Goal: Information Seeking & Learning: Check status

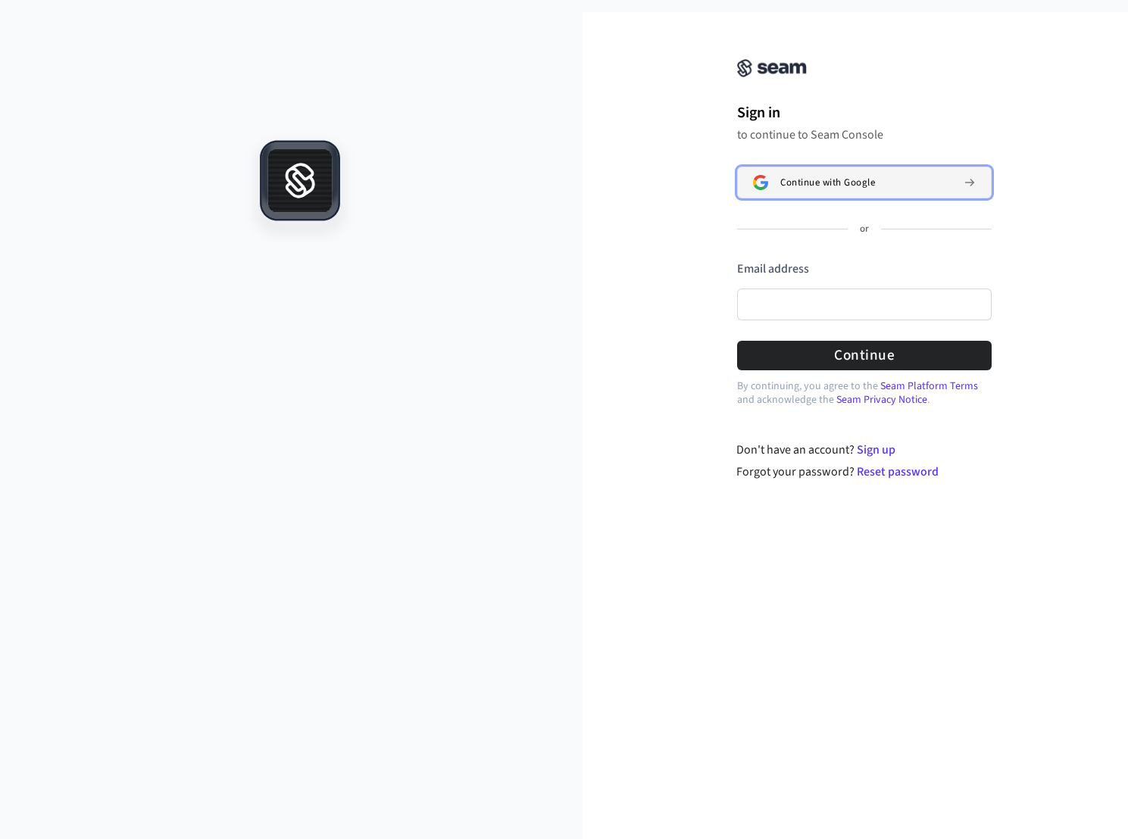
click at [924, 181] on div "Continue with Google" at bounding box center [865, 183] width 171 height 12
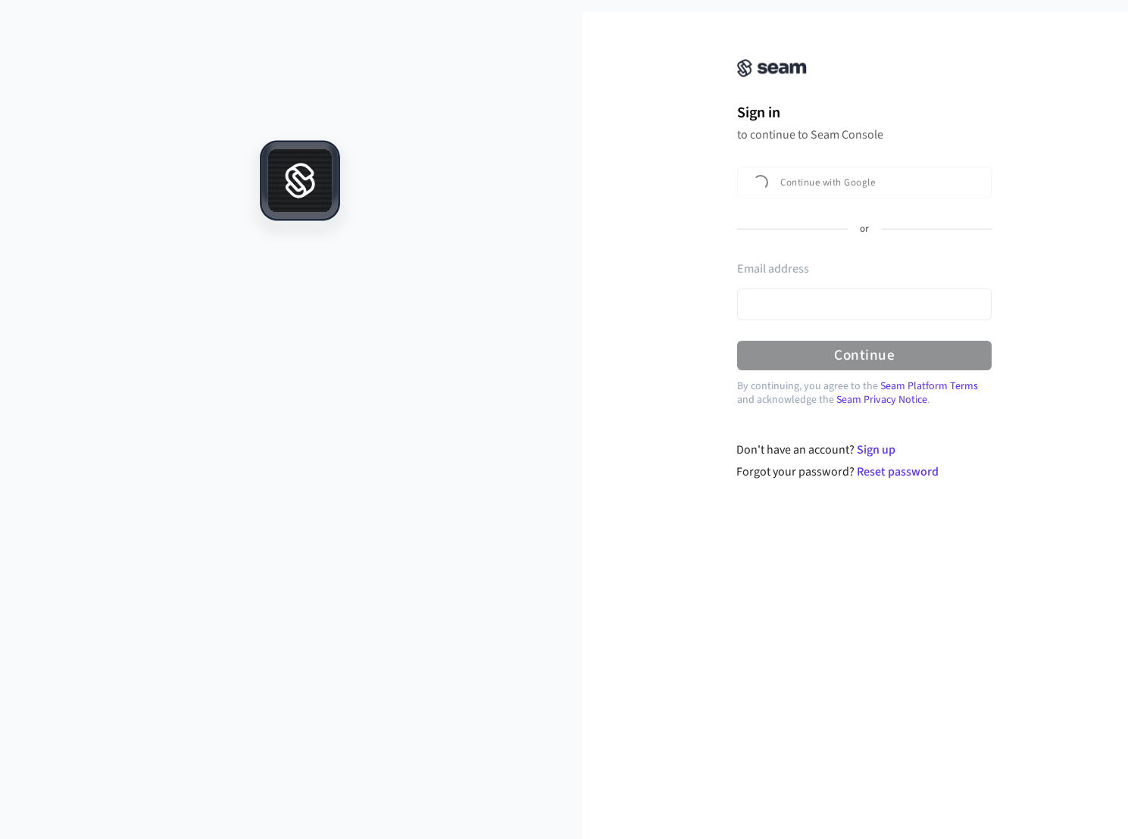
click at [970, 94] on div "Sign in to continue to Seam Console Continue with Google or Email address Passw…" at bounding box center [864, 212] width 303 height 364
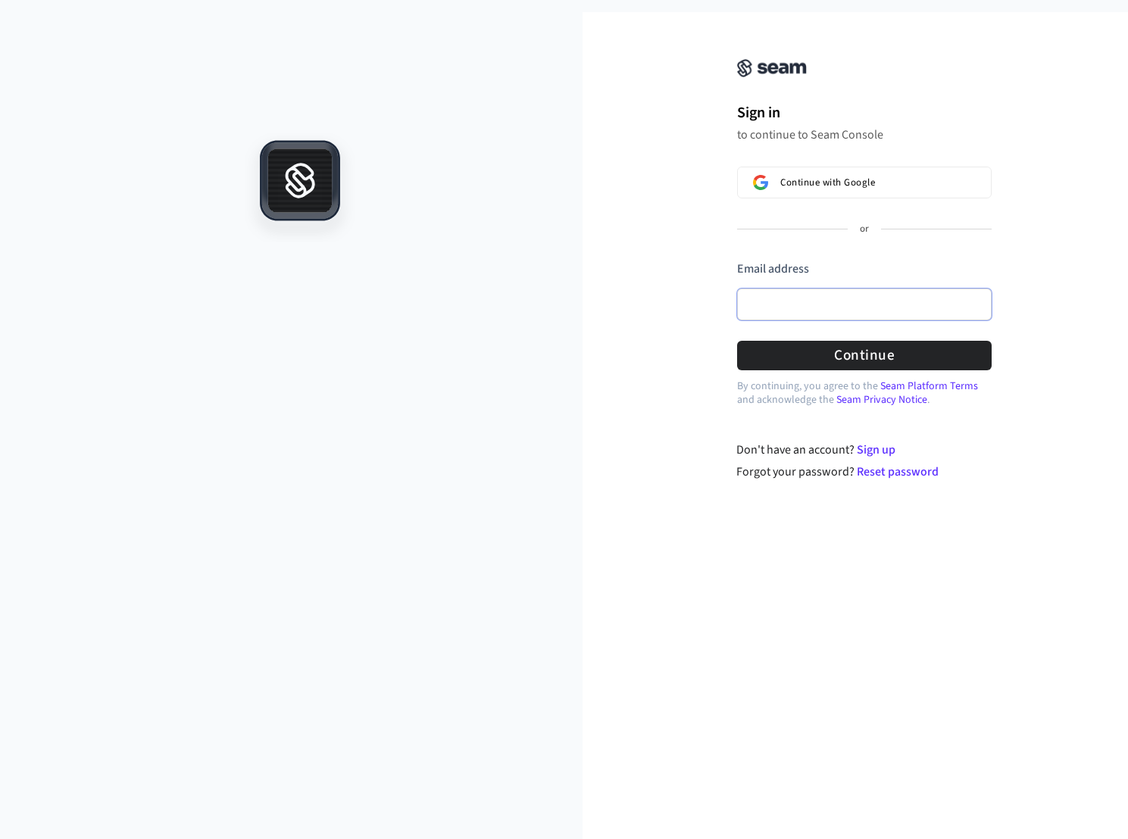
click at [907, 298] on input "Email address" at bounding box center [864, 305] width 255 height 32
click at [923, 286] on div "Email address" at bounding box center [864, 295] width 255 height 68
click at [849, 303] on input "Email address" at bounding box center [864, 305] width 255 height 32
click at [802, 297] on input "Email address" at bounding box center [864, 305] width 255 height 32
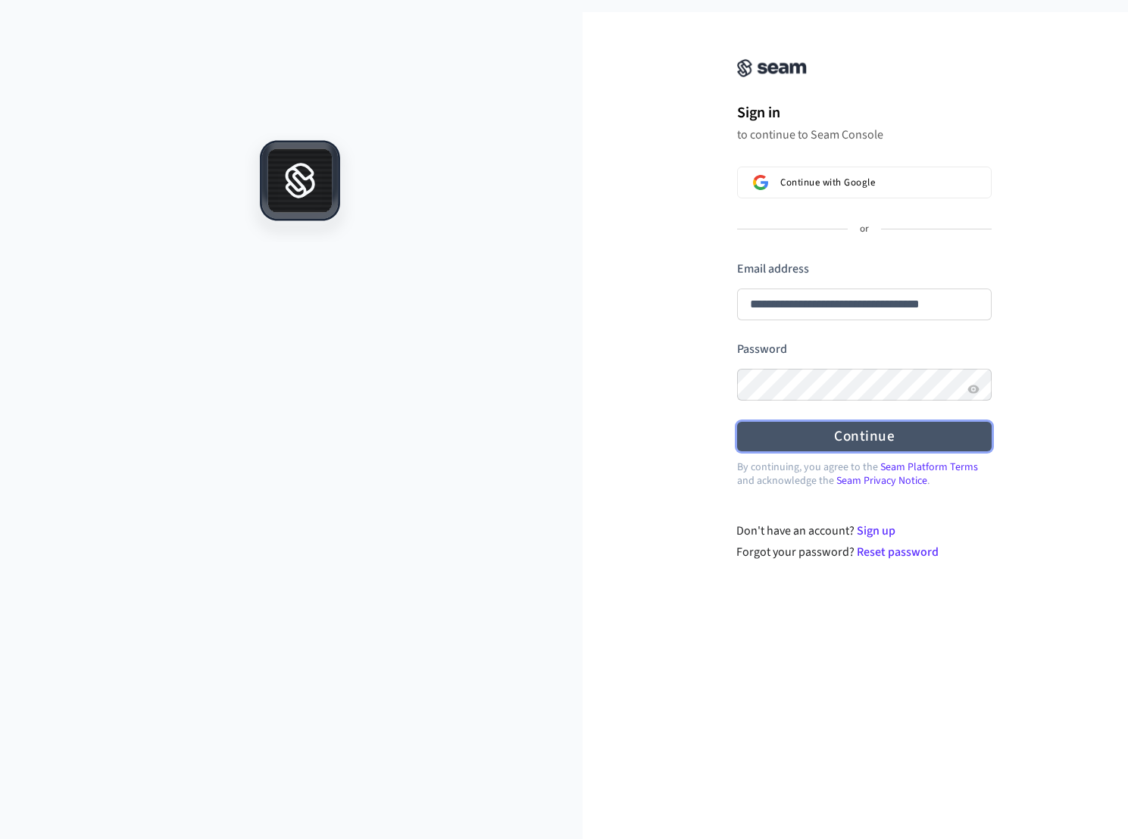
click at [859, 426] on button "Continue" at bounding box center [864, 437] width 255 height 30
type input "**********"
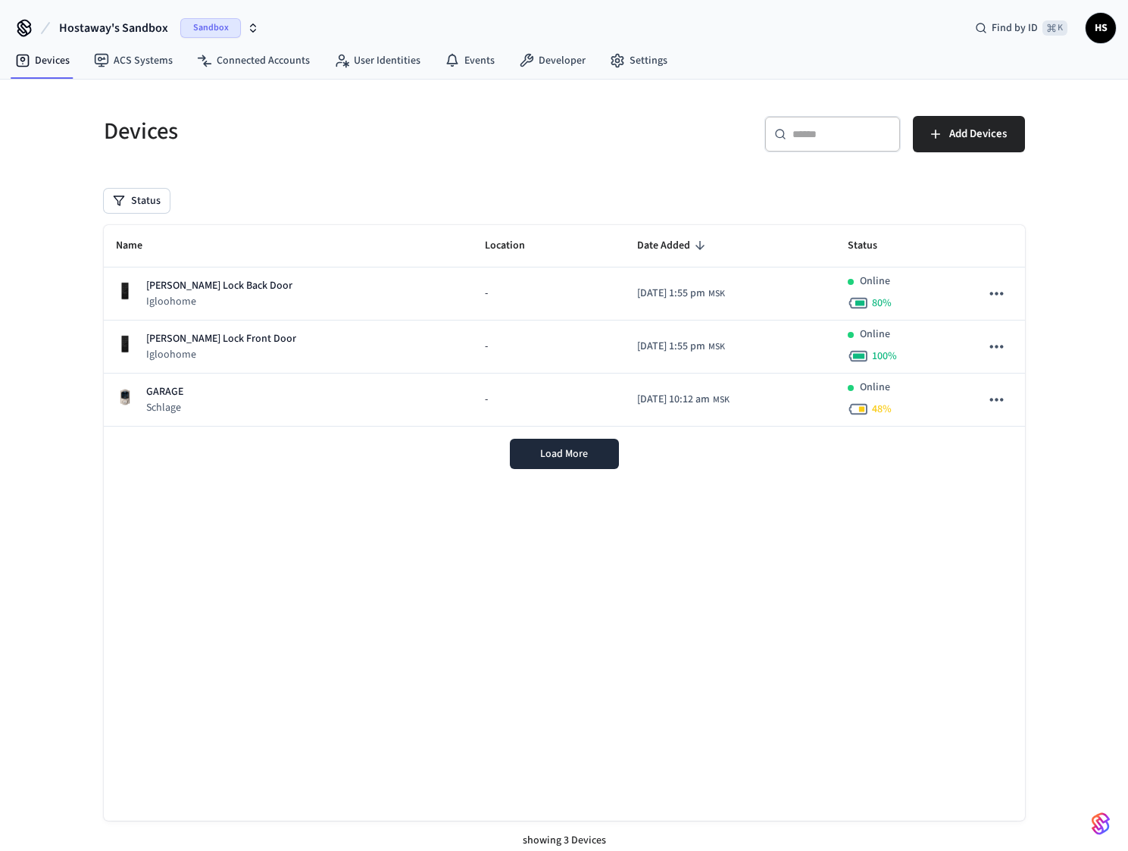
click at [336, 152] on div "Devices" at bounding box center [321, 131] width 470 height 67
click at [273, 69] on link "Connected Accounts" at bounding box center [253, 60] width 137 height 27
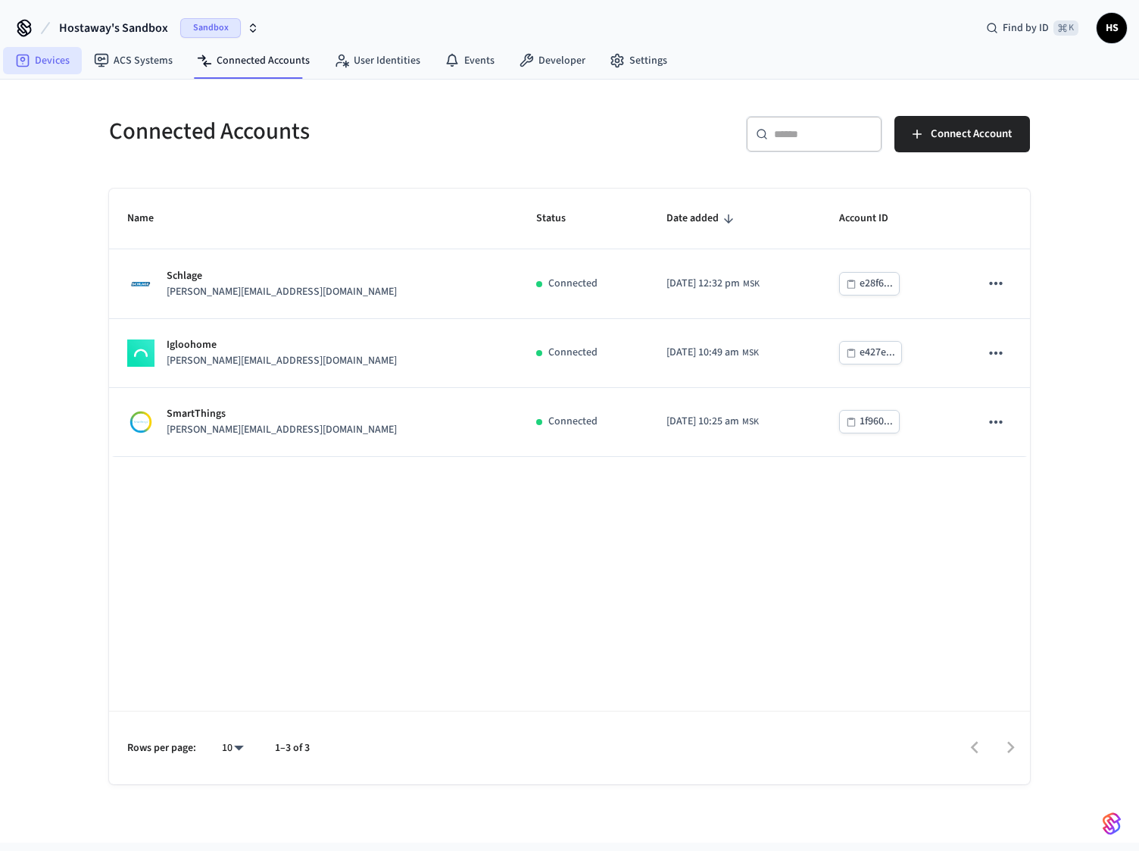
click at [71, 64] on link "Devices" at bounding box center [42, 60] width 79 height 27
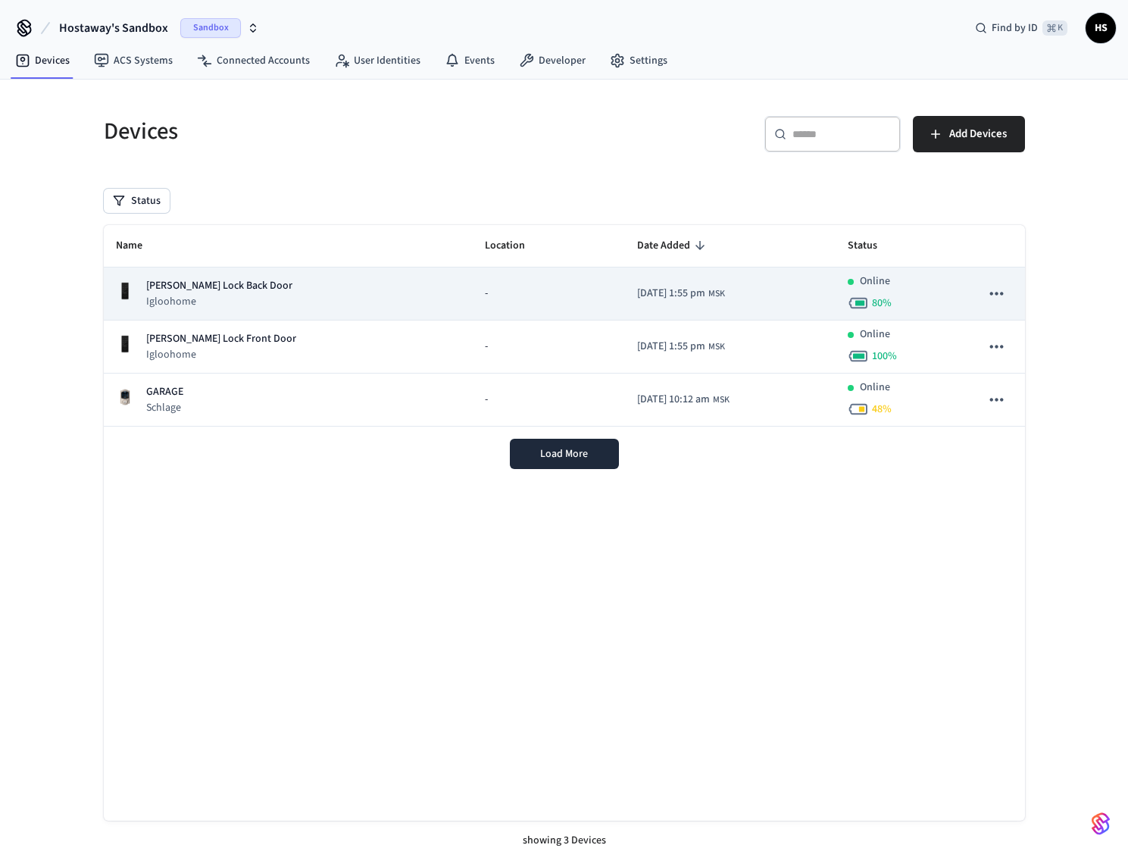
click at [211, 283] on p "[PERSON_NAME] Lock Back Door" at bounding box center [219, 286] width 146 height 16
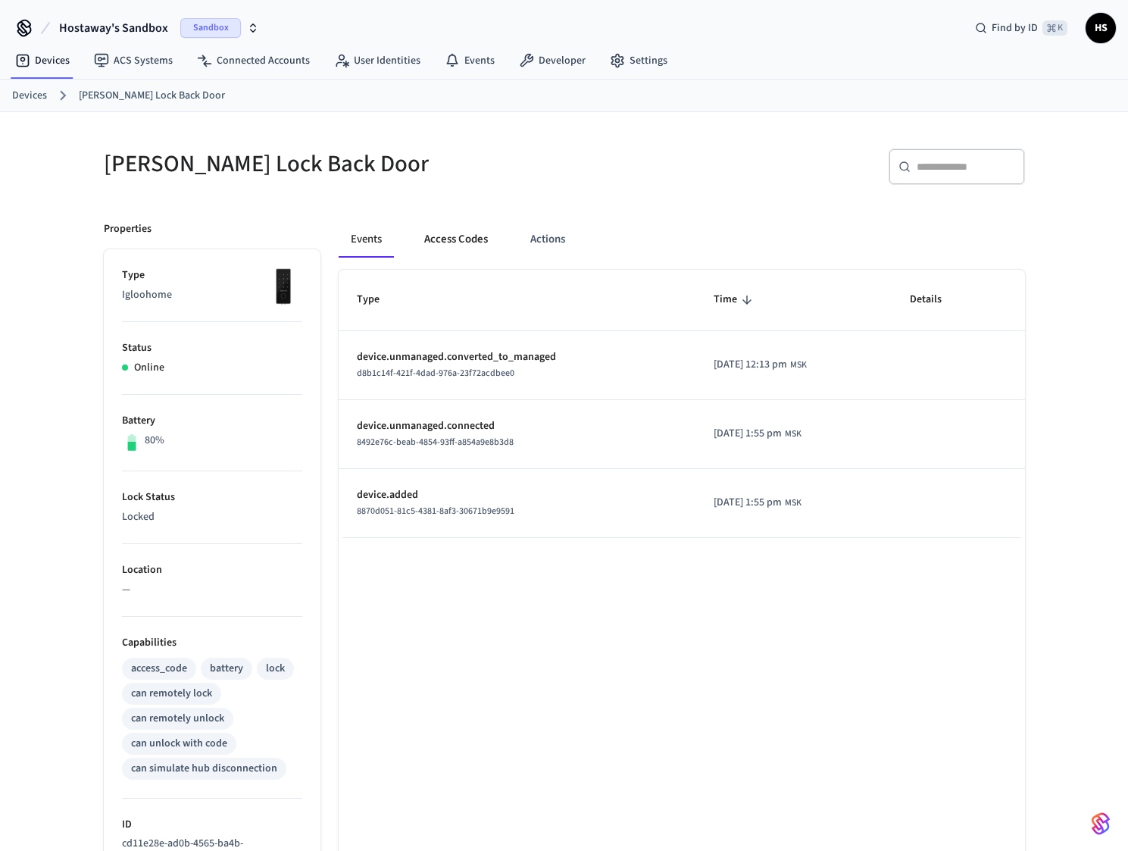
click at [448, 242] on button "Access Codes" at bounding box center [456, 239] width 88 height 36
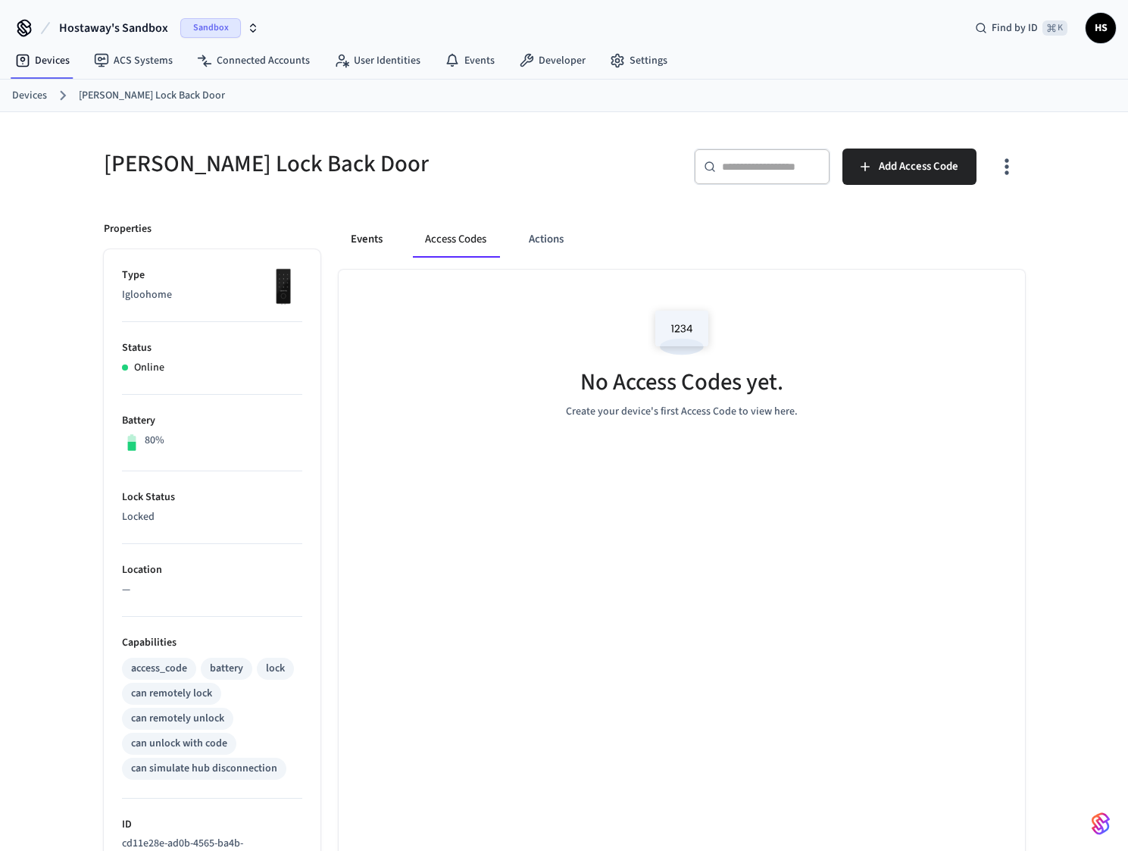
click at [378, 242] on button "Events" at bounding box center [367, 239] width 56 height 36
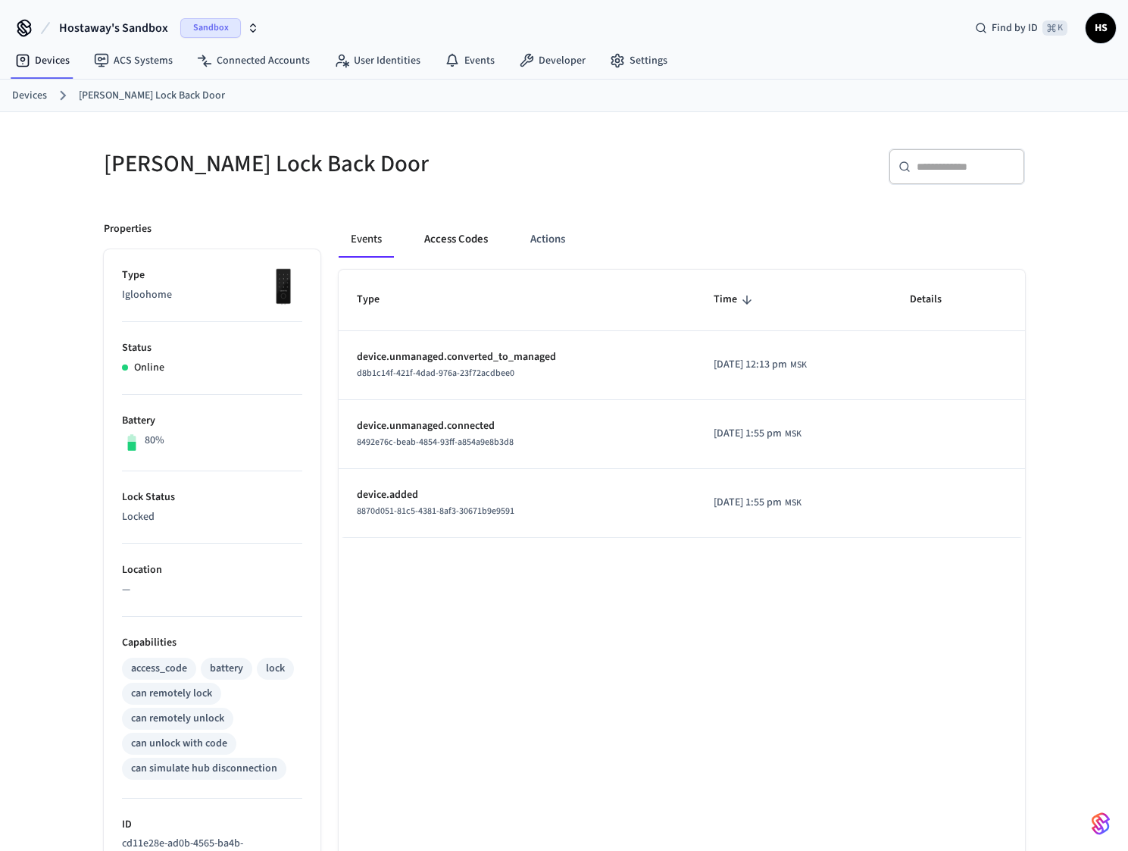
click at [464, 245] on button "Access Codes" at bounding box center [456, 239] width 88 height 36
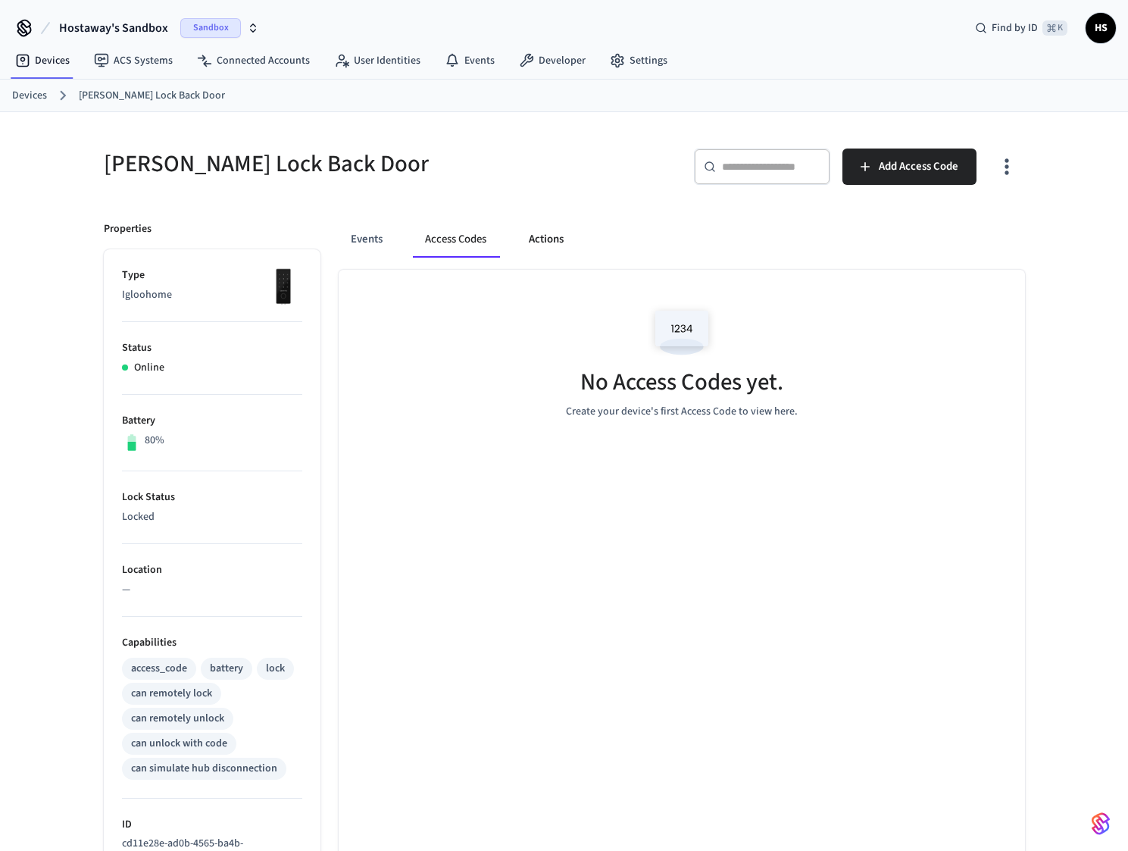
click at [533, 245] on button "Actions" at bounding box center [546, 239] width 59 height 36
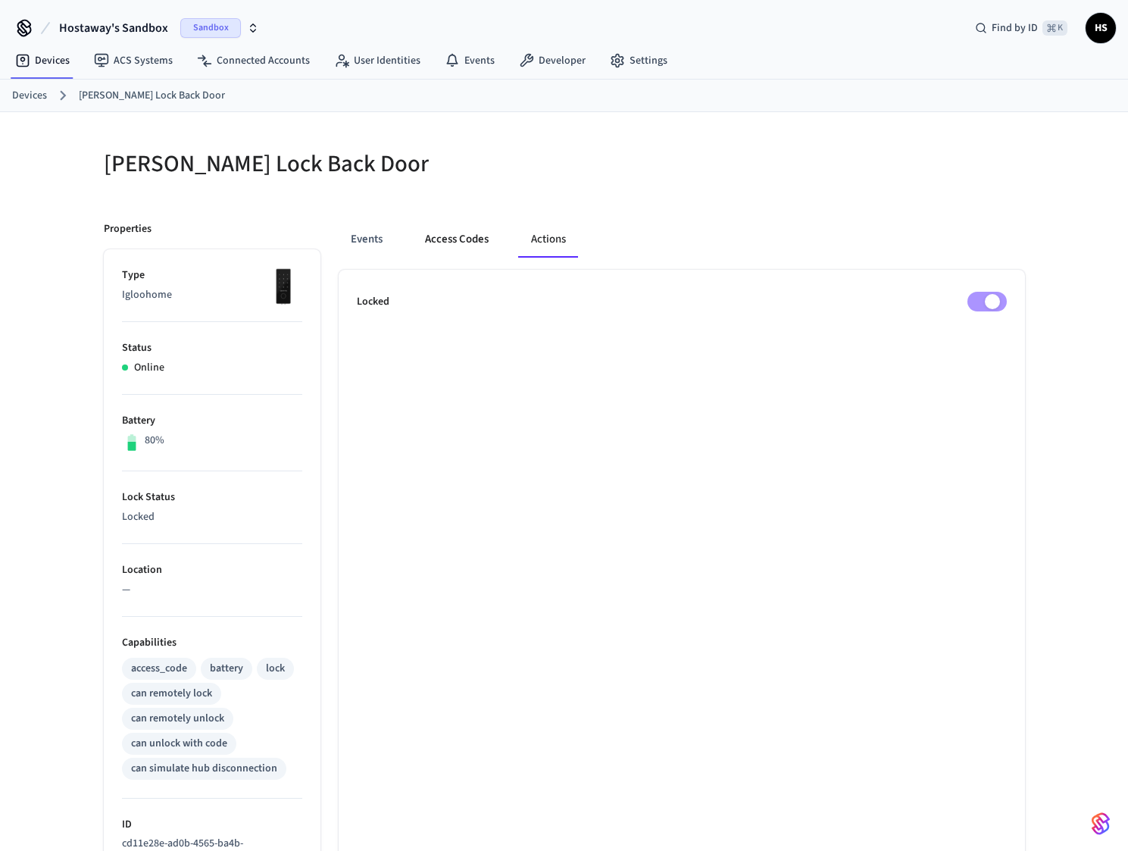
click at [462, 244] on button "Access Codes" at bounding box center [457, 239] width 88 height 36
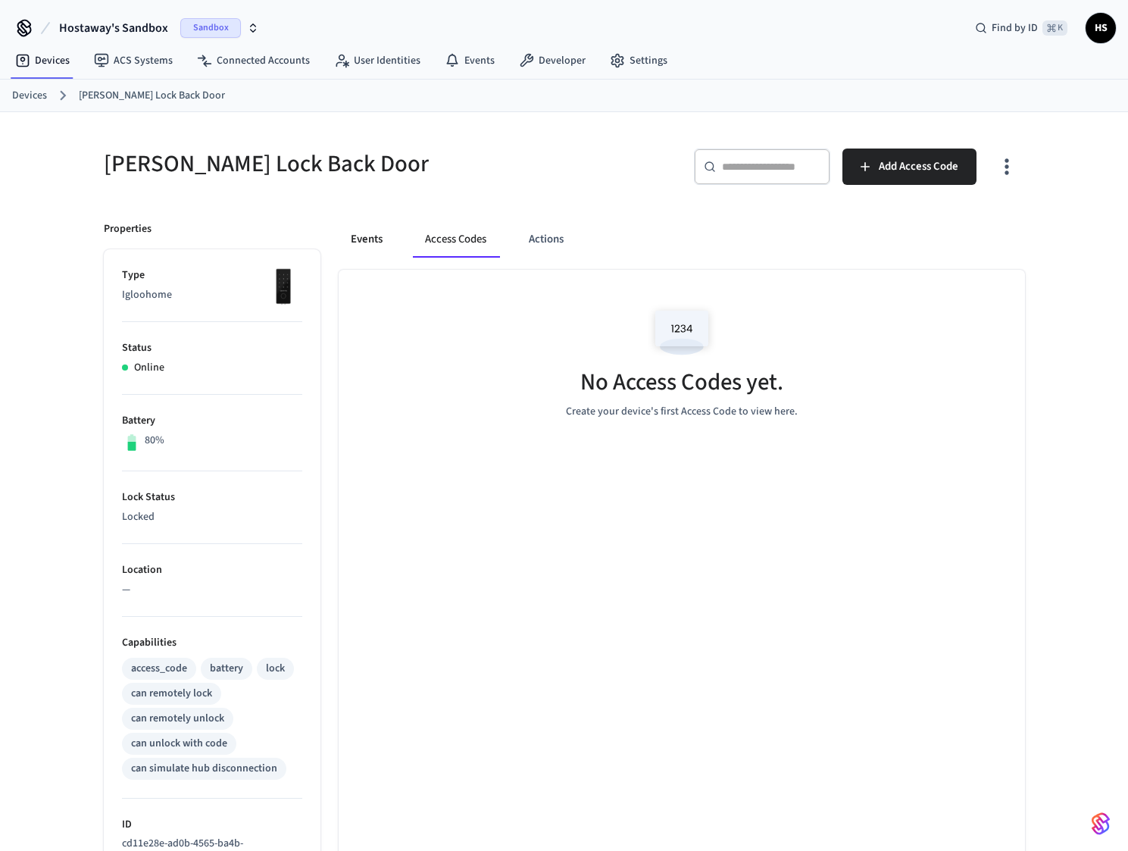
click at [382, 243] on button "Events" at bounding box center [367, 239] width 56 height 36
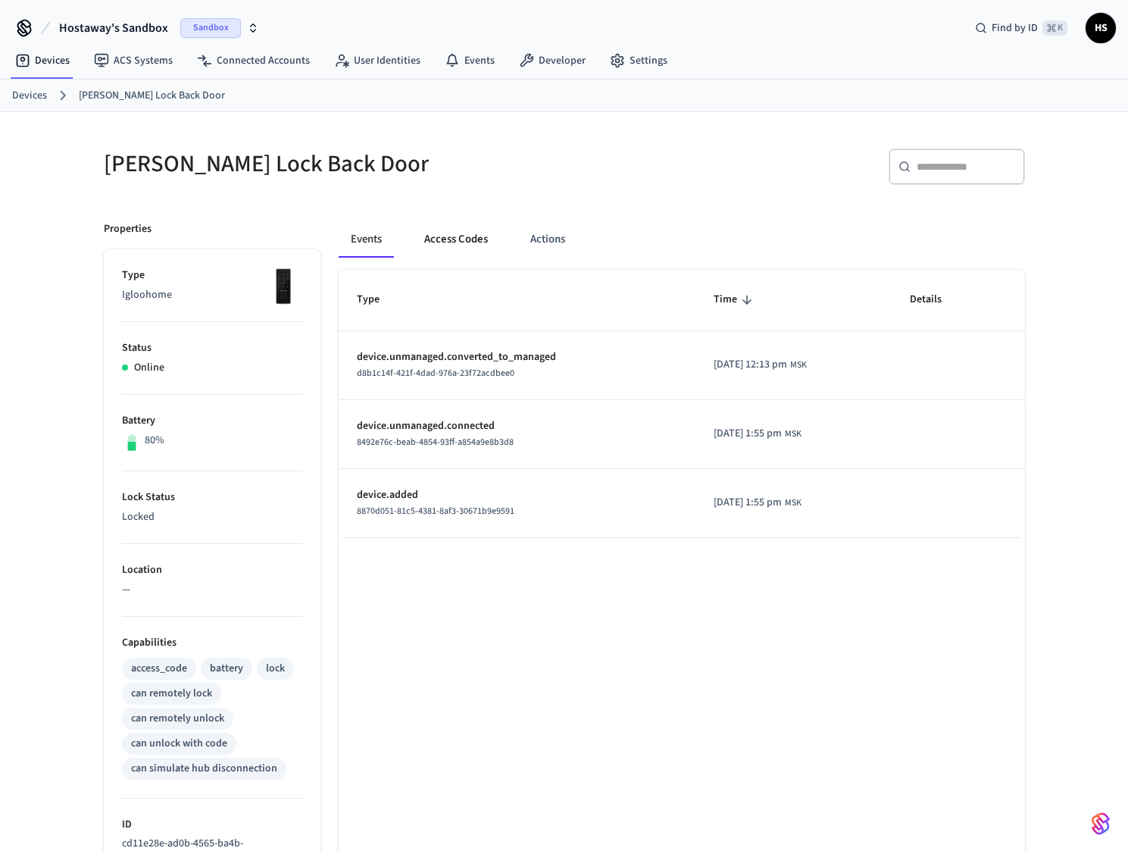
click at [448, 241] on button "Access Codes" at bounding box center [456, 239] width 88 height 36
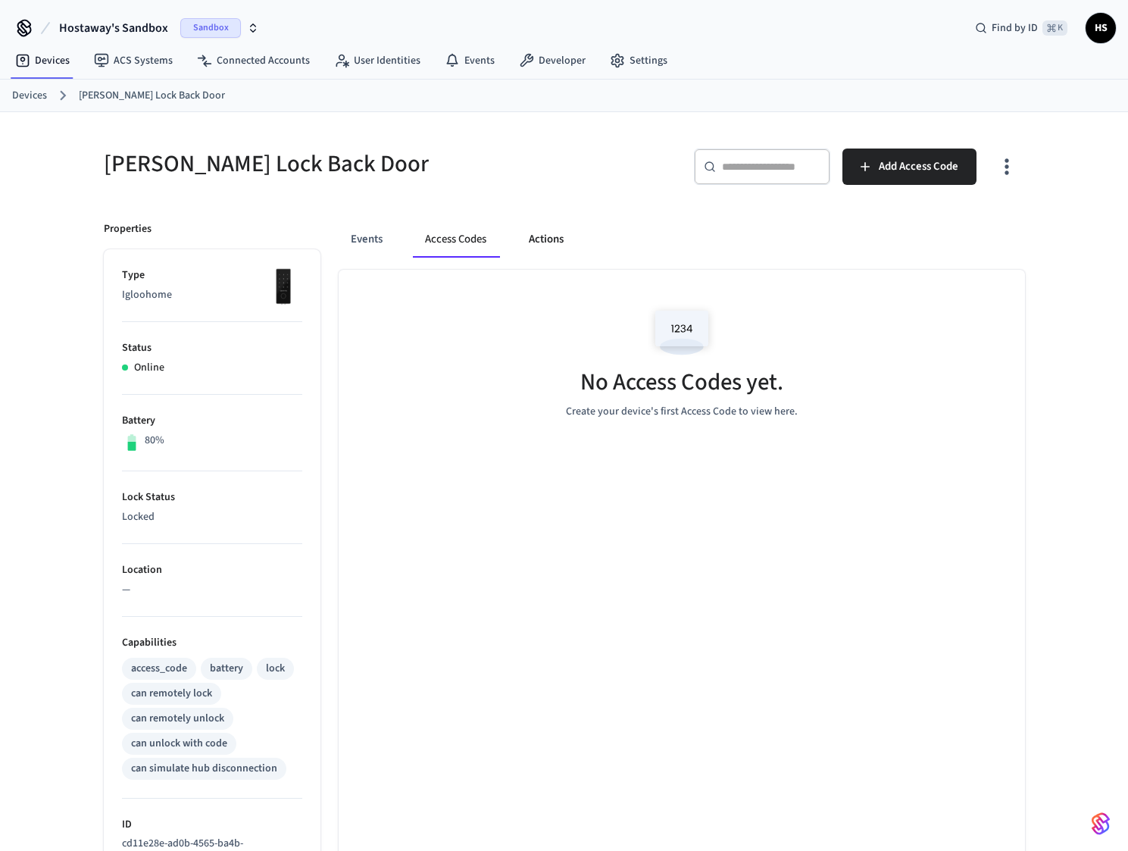
click at [560, 239] on button "Actions" at bounding box center [546, 239] width 59 height 36
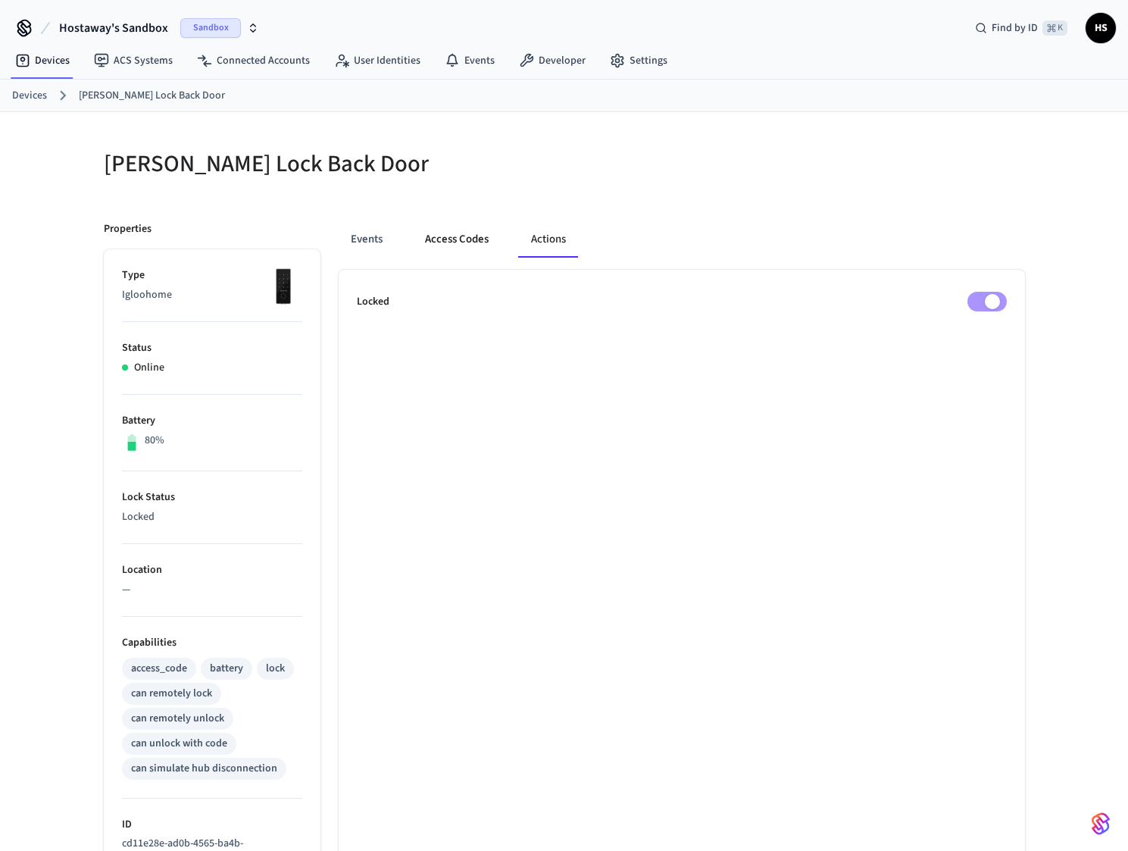
click at [485, 236] on button "Access Codes" at bounding box center [457, 239] width 88 height 36
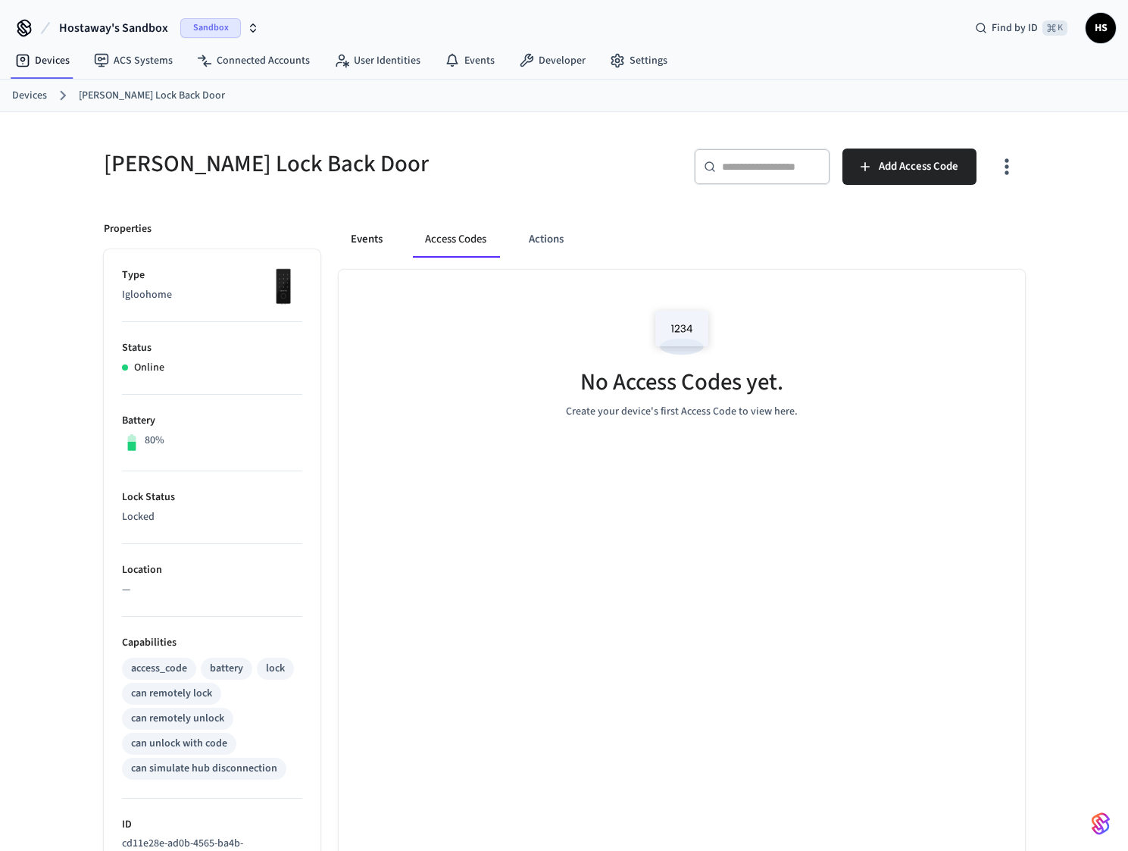
click at [376, 245] on button "Events" at bounding box center [367, 239] width 56 height 36
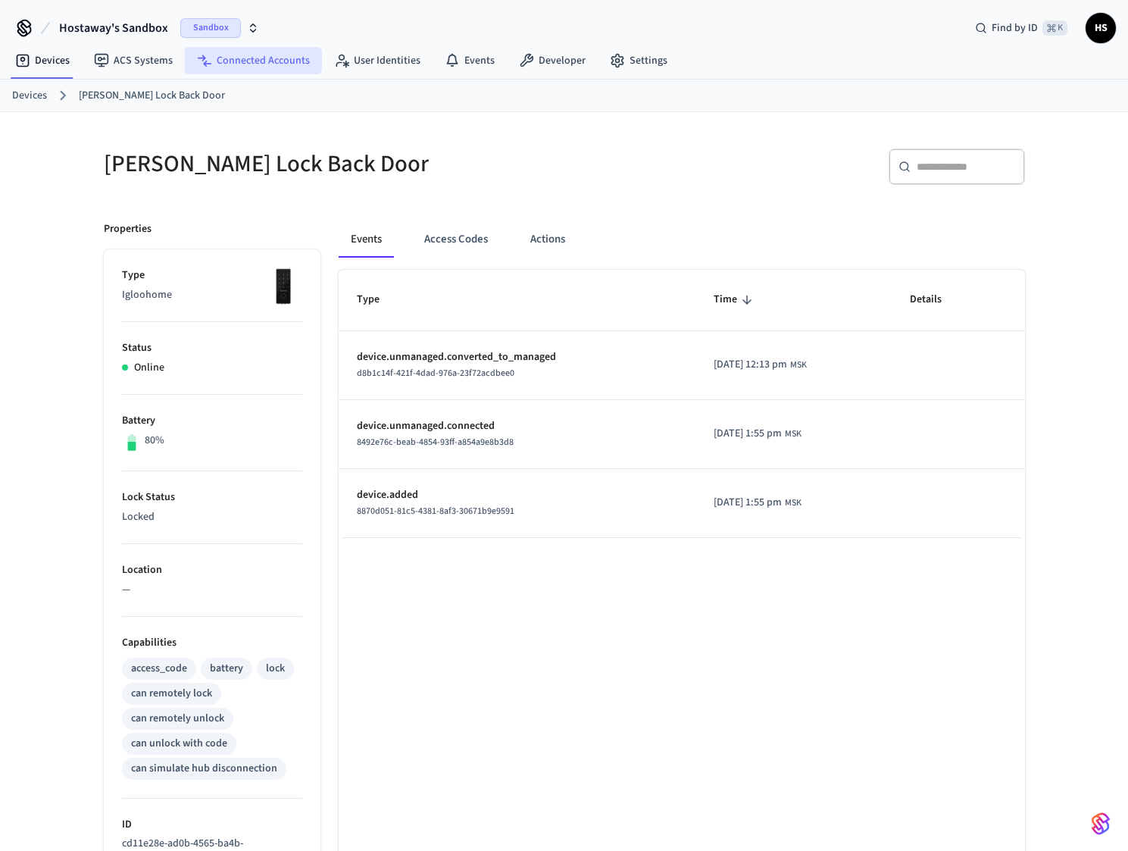
click at [258, 68] on link "Connected Accounts" at bounding box center [253, 60] width 137 height 27
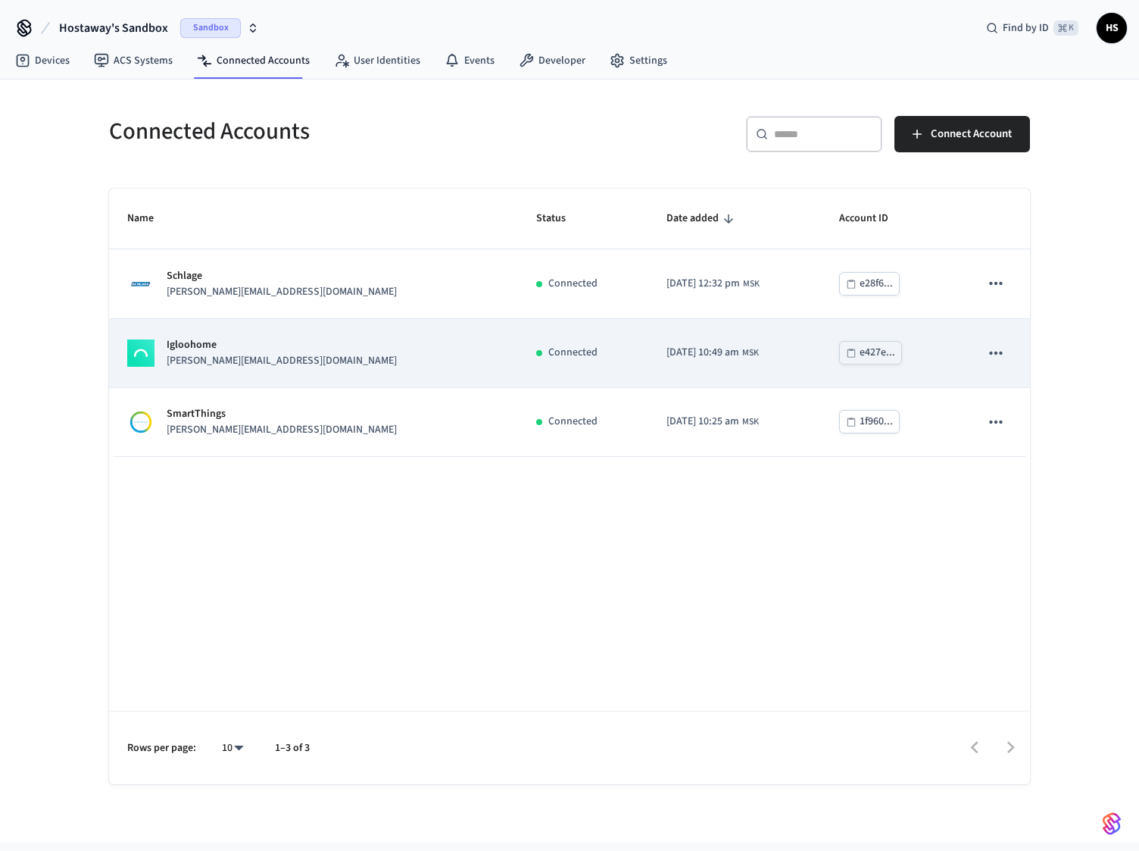
click at [308, 365] on div "Igloohome [PERSON_NAME][EMAIL_ADDRESS][DOMAIN_NAME]" at bounding box center [313, 353] width 373 height 32
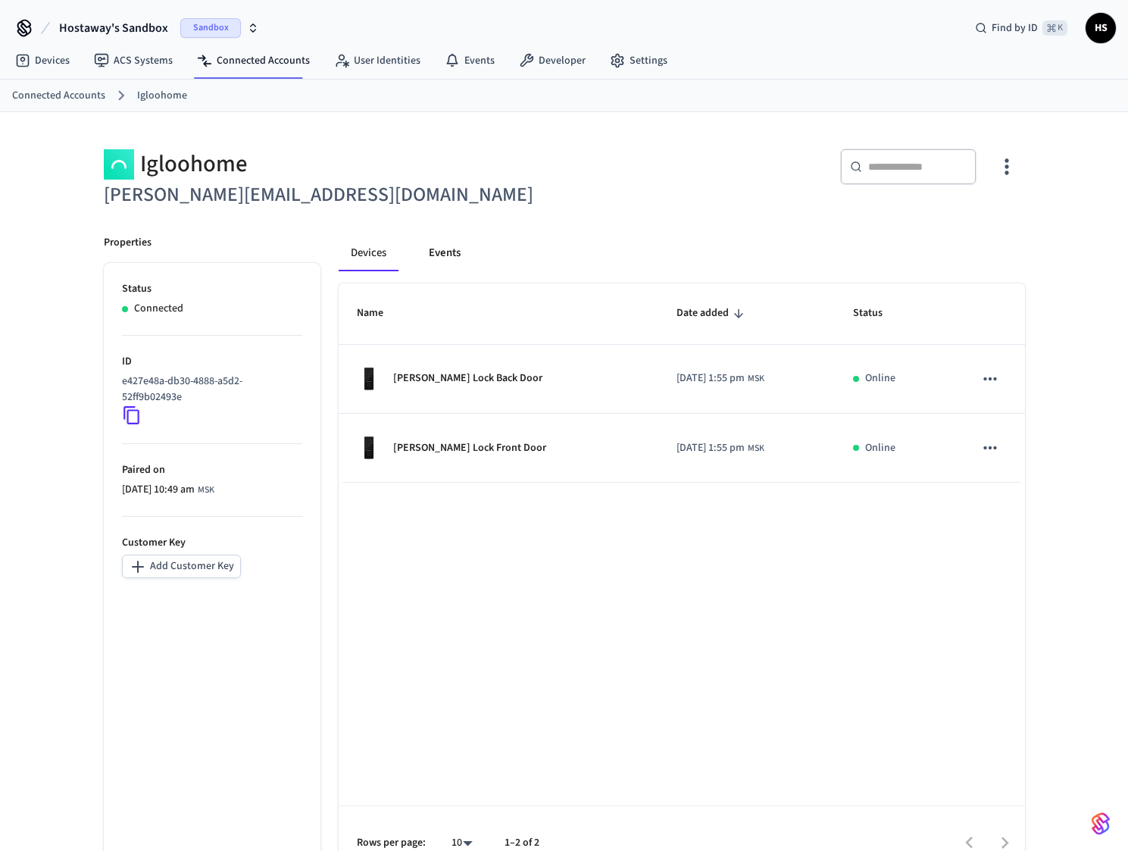
click at [417, 250] on button "Events" at bounding box center [445, 253] width 56 height 36
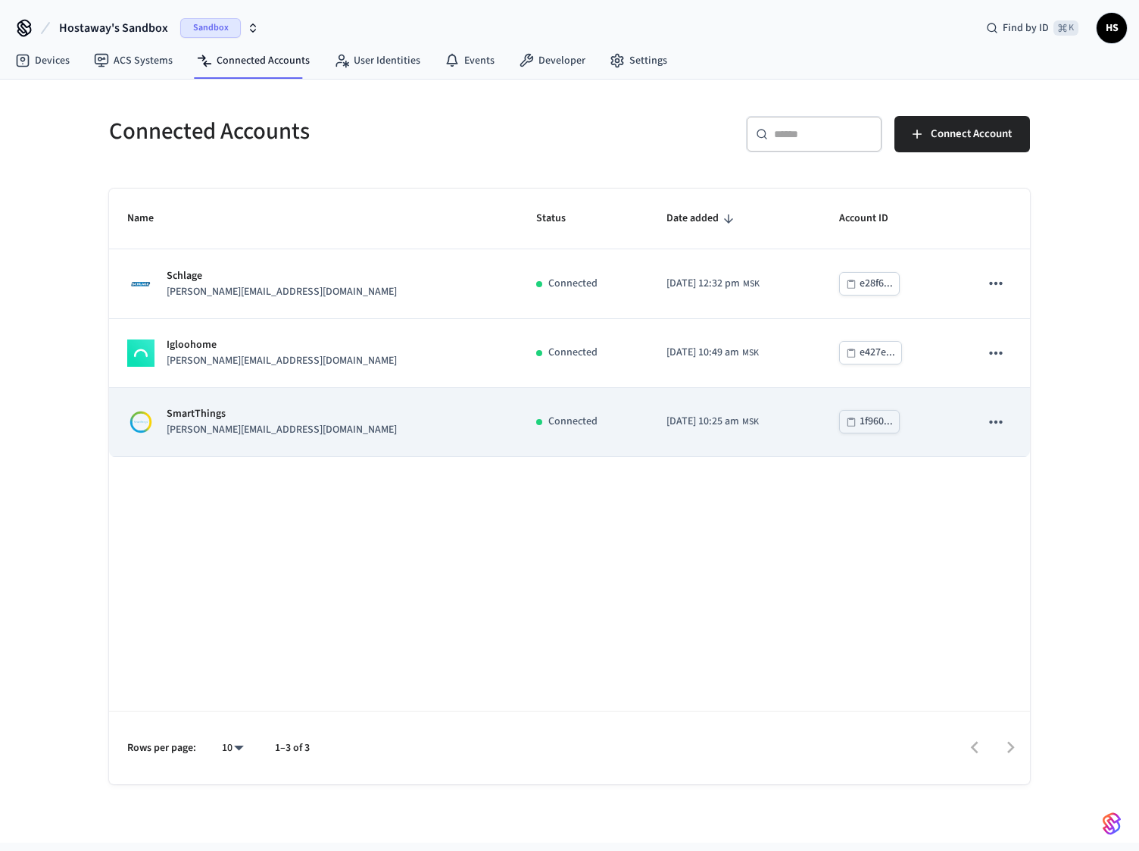
click at [305, 411] on div "SmartThings [PERSON_NAME][EMAIL_ADDRESS][DOMAIN_NAME]" at bounding box center [313, 422] width 373 height 32
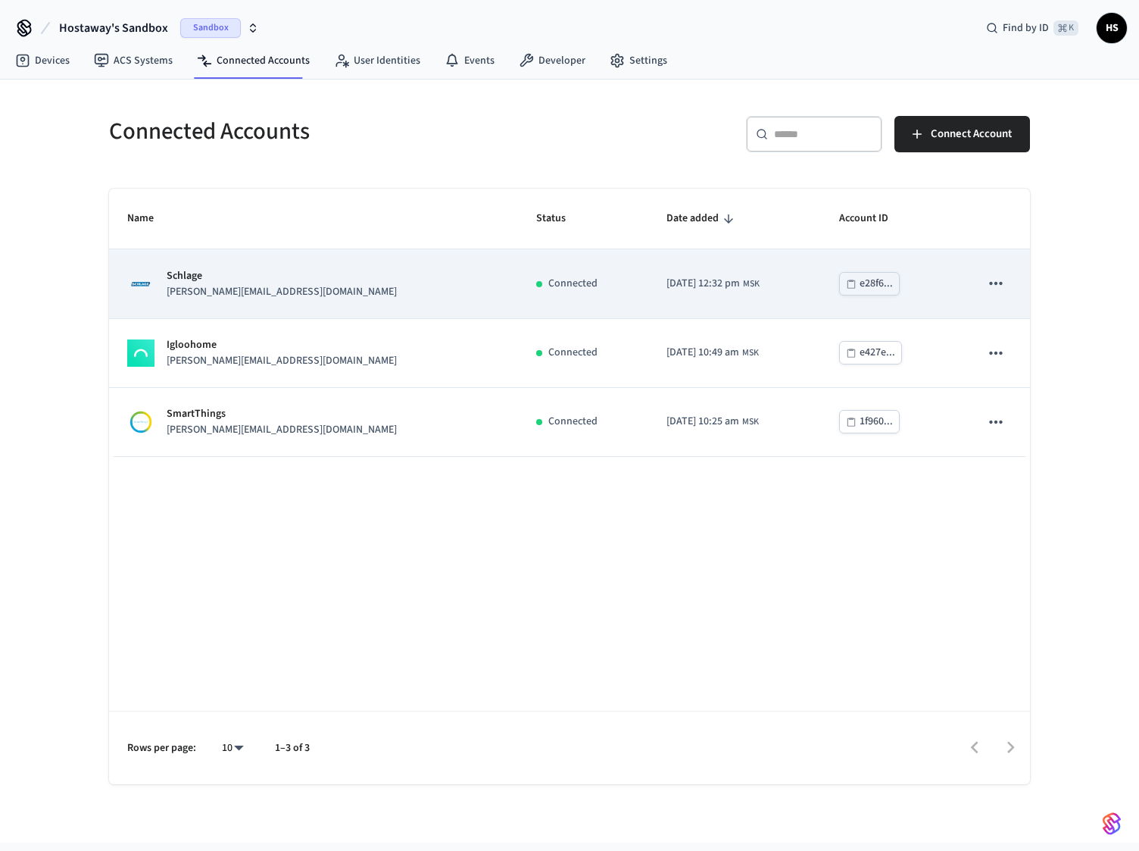
click at [298, 291] on div "Schlage [PERSON_NAME][EMAIL_ADDRESS][DOMAIN_NAME]" at bounding box center [313, 284] width 373 height 32
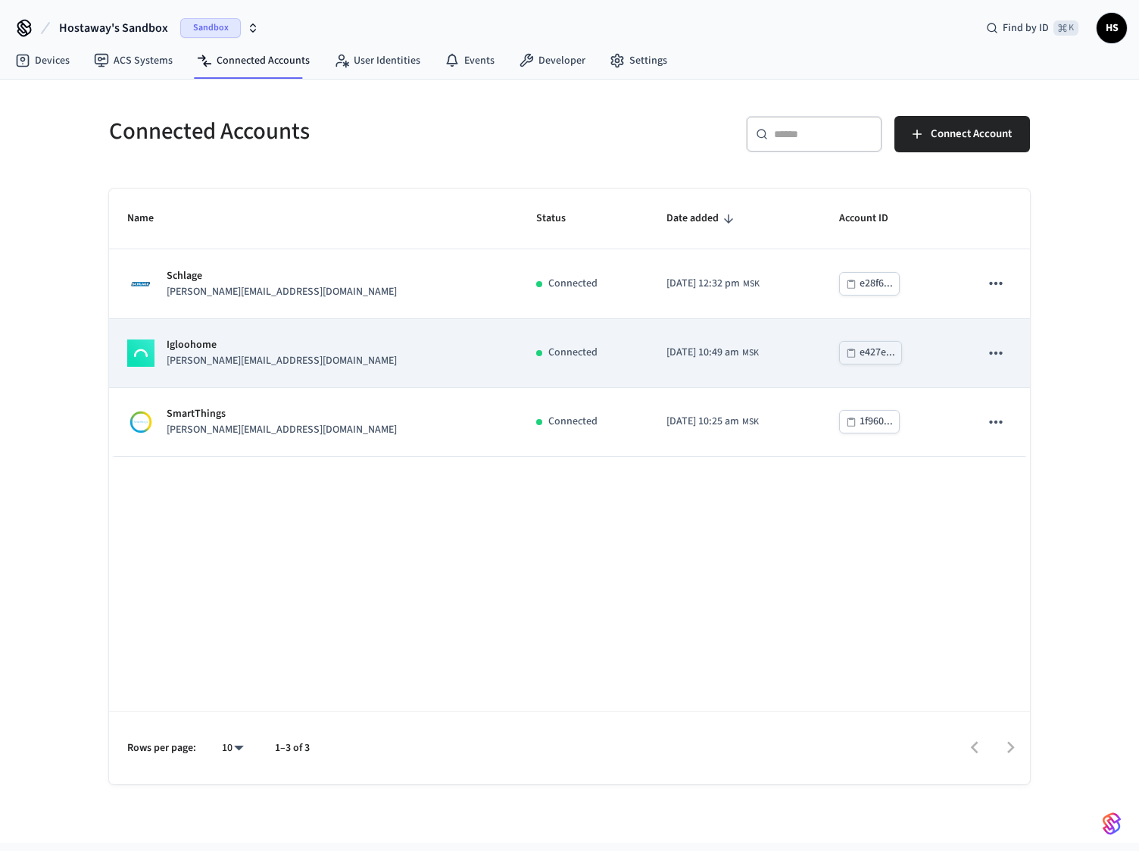
click at [300, 358] on div "Igloohome [PERSON_NAME][EMAIL_ADDRESS][DOMAIN_NAME]" at bounding box center [313, 353] width 373 height 32
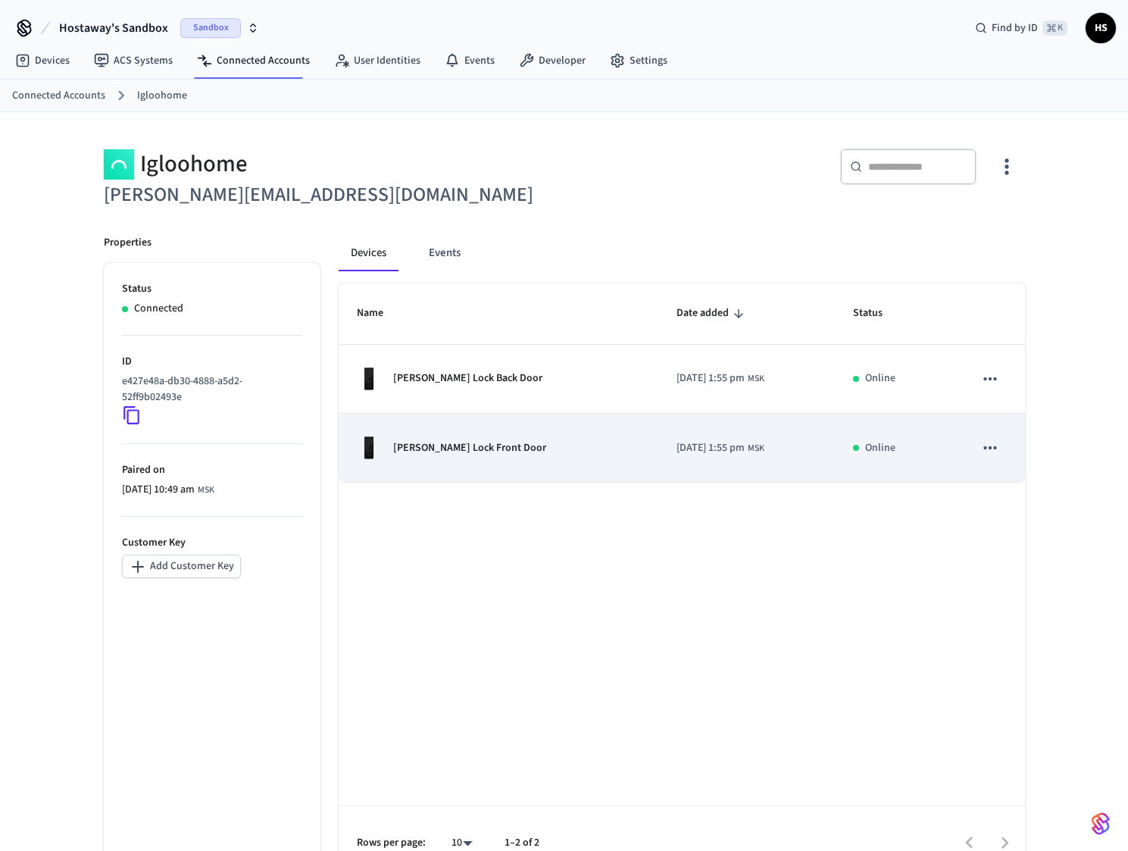
click at [465, 435] on td "[PERSON_NAME] Lock Front Door" at bounding box center [499, 448] width 320 height 69
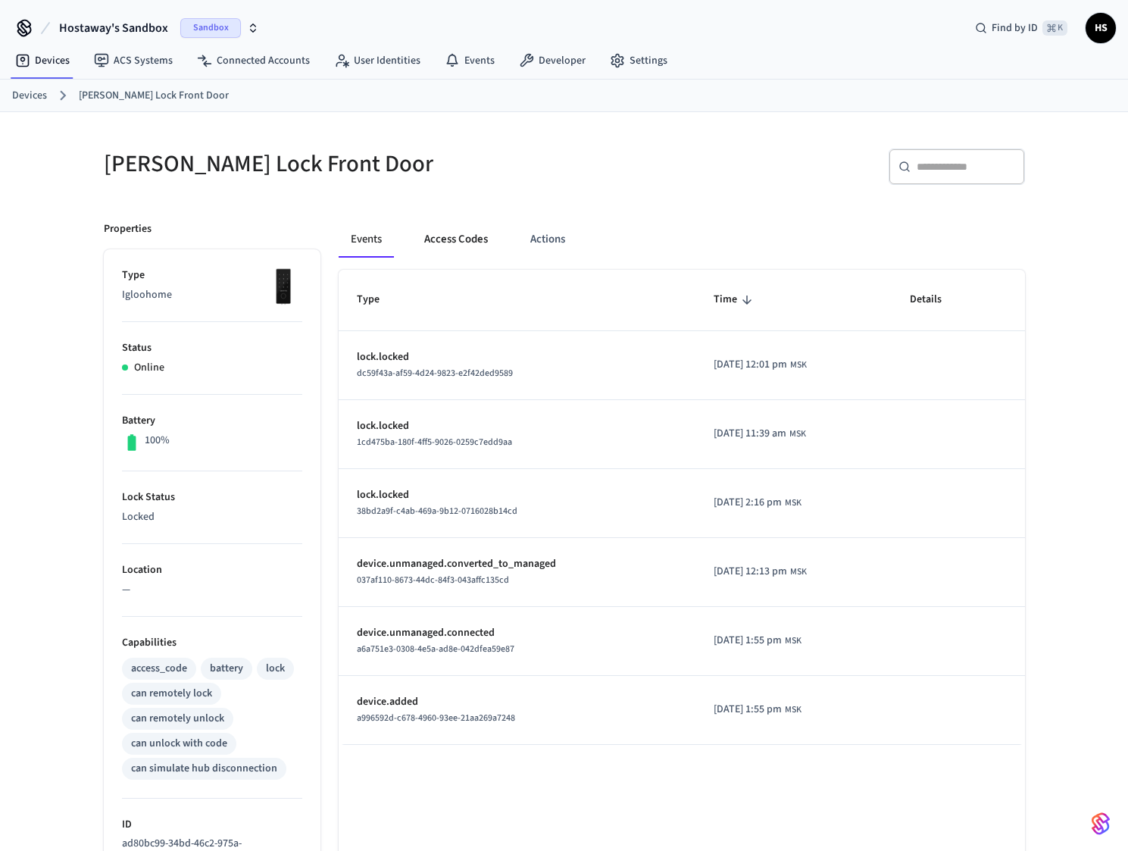
click at [465, 239] on button "Access Codes" at bounding box center [456, 239] width 88 height 36
